Goal: Task Accomplishment & Management: Manage account settings

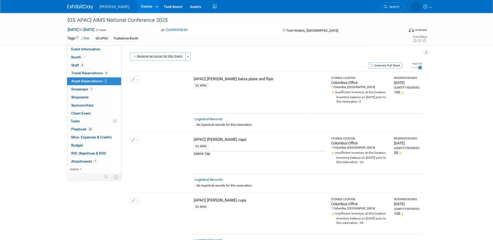
click at [224, 144] on div "GS APAC" at bounding box center [260, 148] width 133 height 8
click at [136, 142] on button "button" at bounding box center [135, 140] width 10 height 6
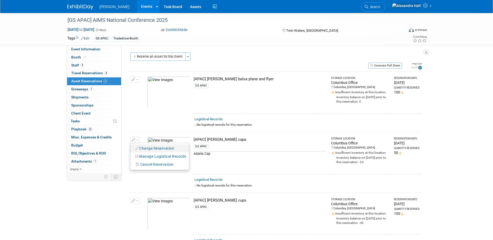
click at [147, 147] on button "Change Reservation" at bounding box center [155, 148] width 44 height 7
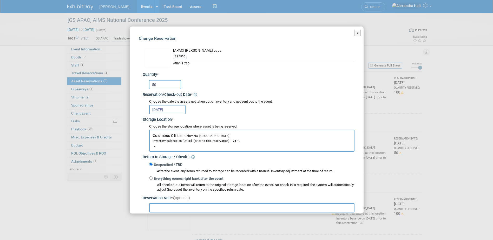
click at [155, 88] on input "50" at bounding box center [165, 84] width 32 height 9
click at [154, 88] on input "50" at bounding box center [165, 84] width 32 height 9
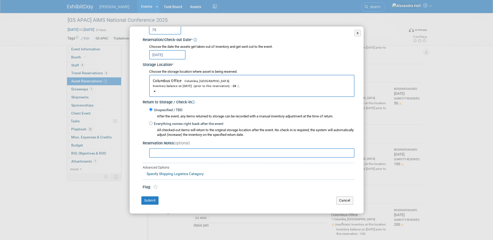
scroll to position [130, 0]
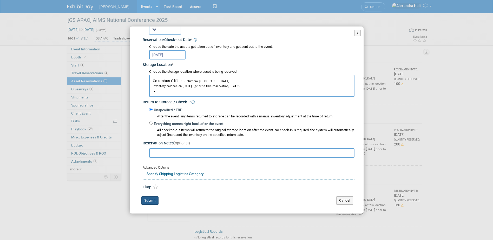
type input "75"
click at [154, 198] on button "Submit" at bounding box center [149, 201] width 17 height 8
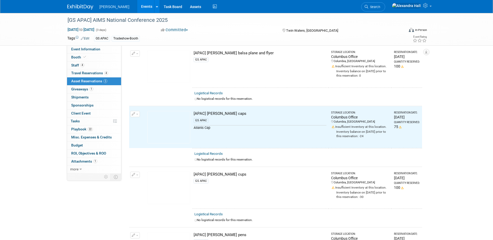
scroll to position [0, 0]
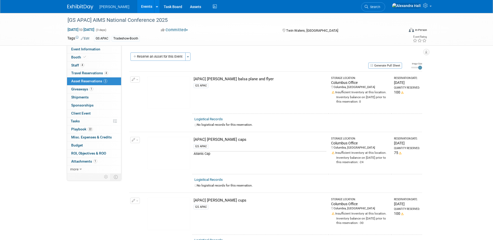
drag, startPoint x: 310, startPoint y: 192, endPoint x: 91, endPoint y: 210, distance: 219.1
click at [94, 212] on div "Event Information Event Info Booth Booth 4 Staff 4 Staff 4 Travel Reservations …" at bounding box center [246, 194] width 367 height 362
click at [135, 81] on button "button" at bounding box center [135, 79] width 10 height 6
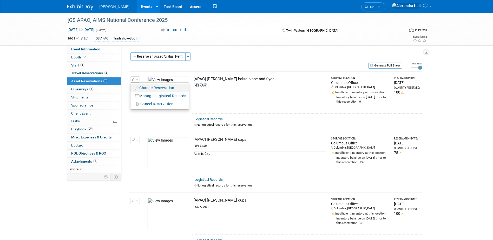
click at [141, 86] on button "Change Reservation" at bounding box center [155, 87] width 44 height 7
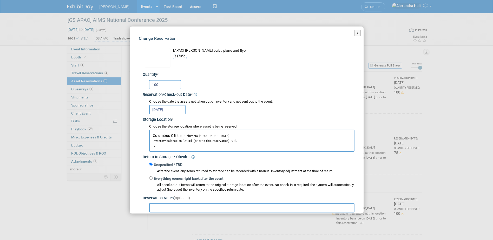
click at [155, 83] on input "100" at bounding box center [165, 84] width 32 height 9
click at [154, 83] on input "100" at bounding box center [165, 84] width 32 height 9
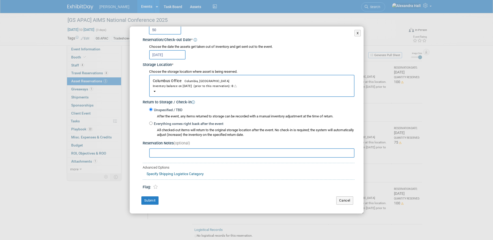
scroll to position [156, 0]
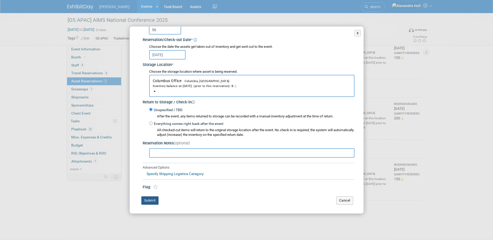
type input "50"
click at [151, 200] on button "Submit" at bounding box center [149, 201] width 17 height 8
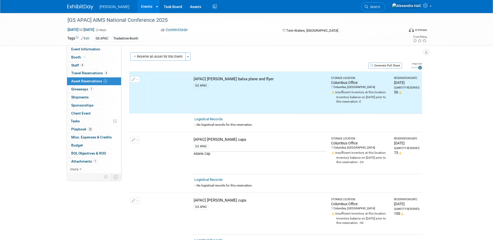
scroll to position [52, 0]
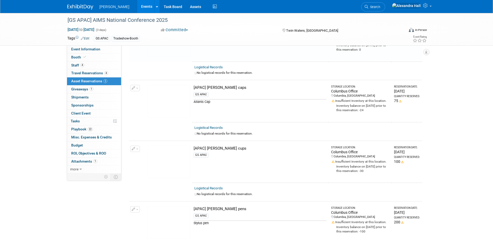
click at [135, 149] on icon "button" at bounding box center [134, 148] width 4 height 3
click at [154, 156] on button "Change Reservation" at bounding box center [155, 157] width 44 height 7
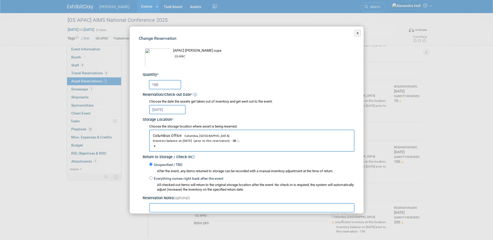
click at [166, 88] on input "100" at bounding box center [165, 84] width 32 height 9
click at [165, 88] on input "100" at bounding box center [165, 84] width 32 height 9
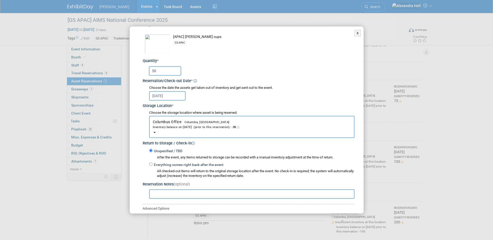
scroll to position [26, 0]
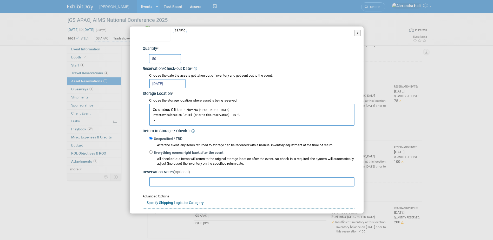
type input "50"
click at [193, 182] on input "text" at bounding box center [251, 181] width 205 height 9
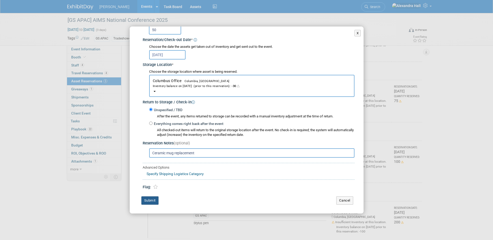
type input "Ceramic mug replacement"
click at [155, 200] on button "Submit" at bounding box center [149, 201] width 17 height 8
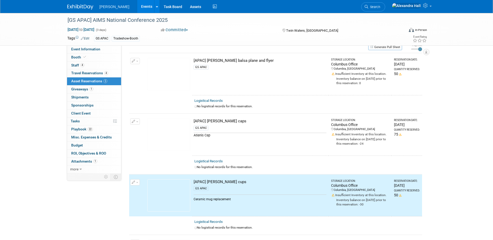
scroll to position [0, 0]
